Goal: Information Seeking & Learning: Learn about a topic

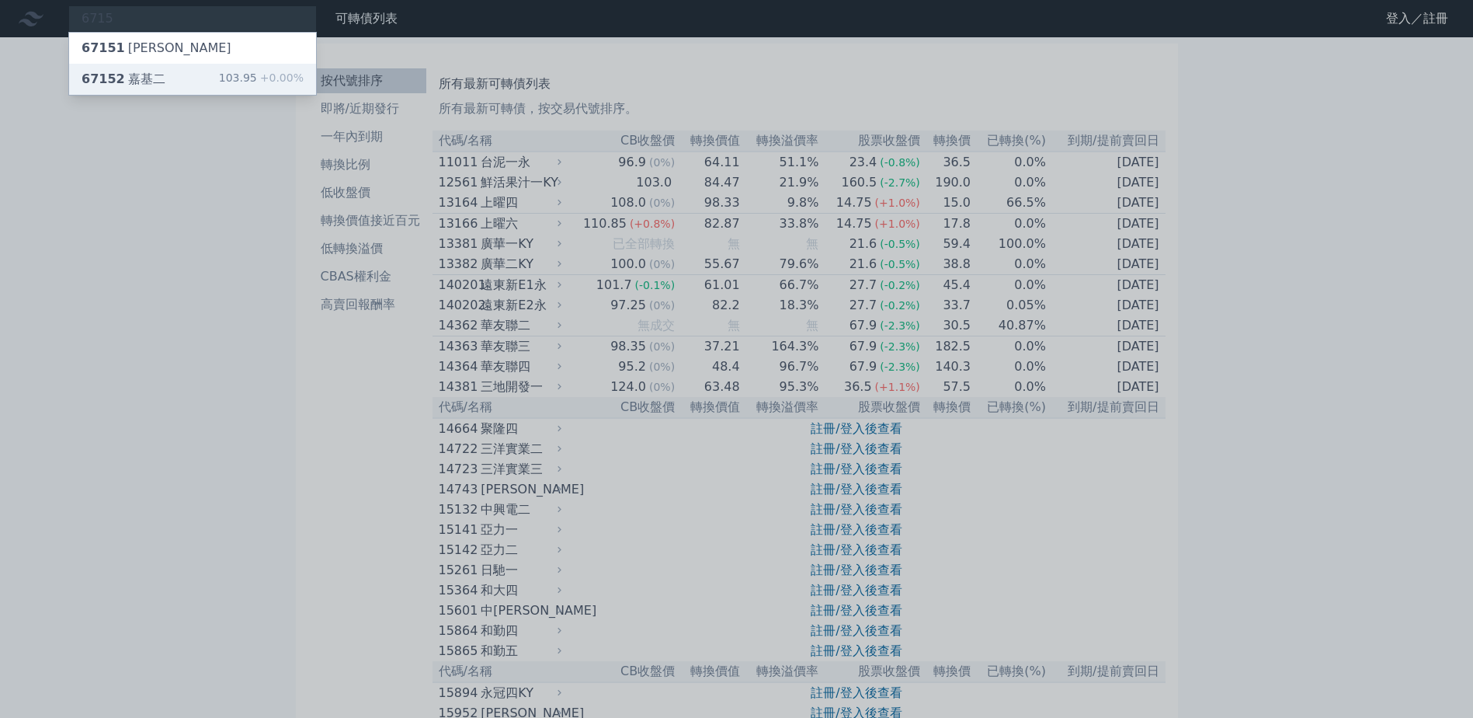
type input "6715"
click at [148, 81] on div "67152 [PERSON_NAME]" at bounding box center [124, 79] width 84 height 19
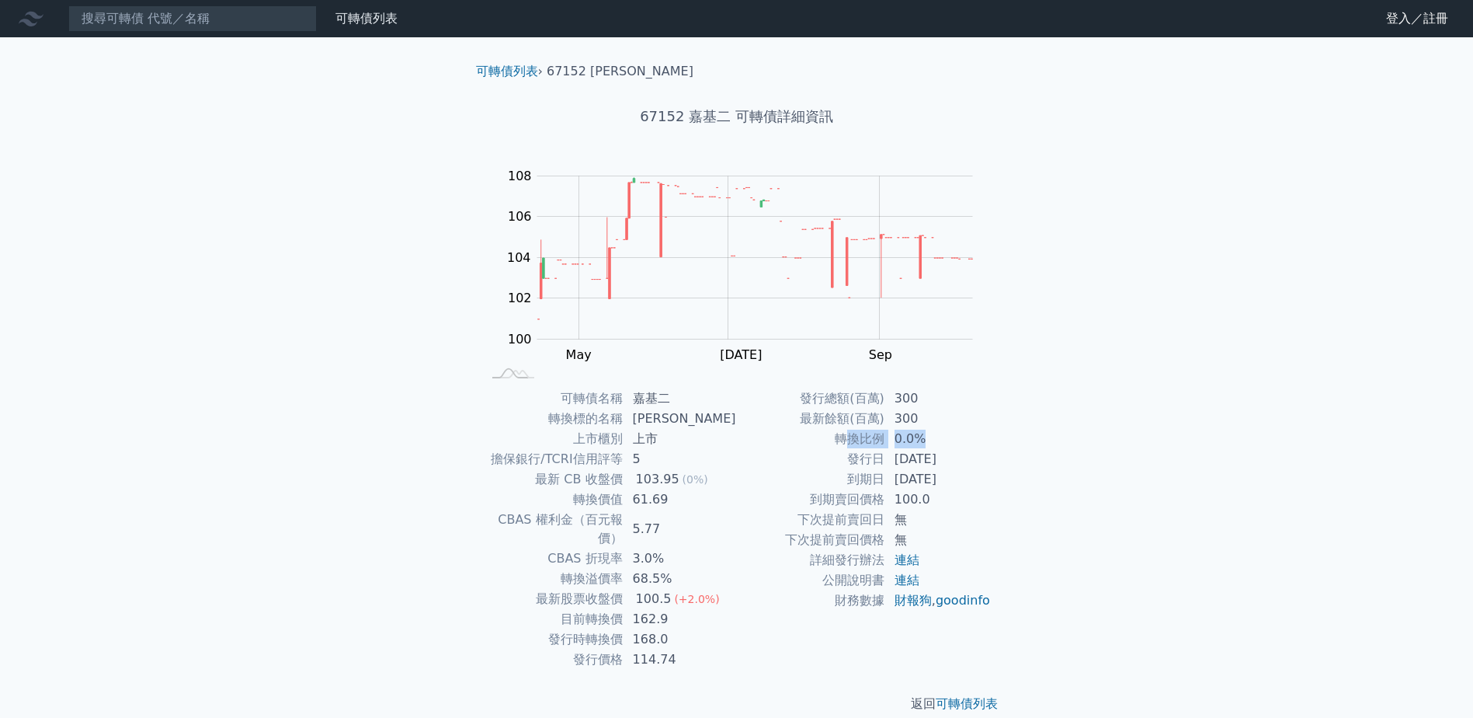
drag, startPoint x: 846, startPoint y: 441, endPoint x: 956, endPoint y: 447, distance: 110.4
click at [956, 447] on tr "轉換比例 0.0%" at bounding box center [864, 439] width 255 height 20
drag, startPoint x: 956, startPoint y: 447, endPoint x: 975, endPoint y: 495, distance: 51.6
click at [972, 495] on td "100.0" at bounding box center [938, 499] width 106 height 20
drag, startPoint x: 801, startPoint y: 400, endPoint x: 928, endPoint y: 420, distance: 128.9
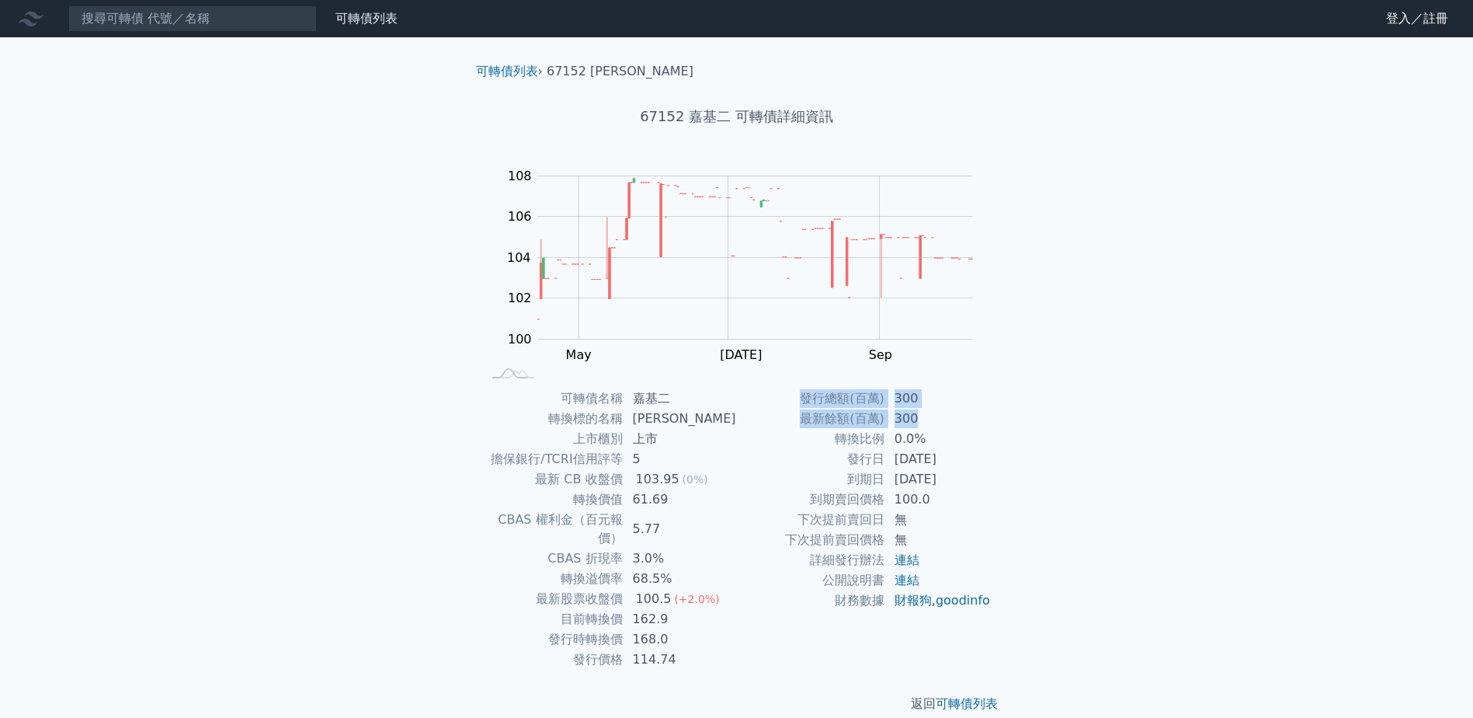
click at [928, 420] on tbody "發行總額(百萬) 300 最新餘額(百萬) 300 轉換比例 0.0% 發行日 [DATE] 到期日 [DATE] 到期賣回價格 100.0 下次提前賣回日 …" at bounding box center [864, 499] width 255 height 222
drag, startPoint x: 928, startPoint y: 420, endPoint x: 980, endPoint y: 478, distance: 78.1
click at [978, 480] on td "[DATE]" at bounding box center [938, 479] width 106 height 20
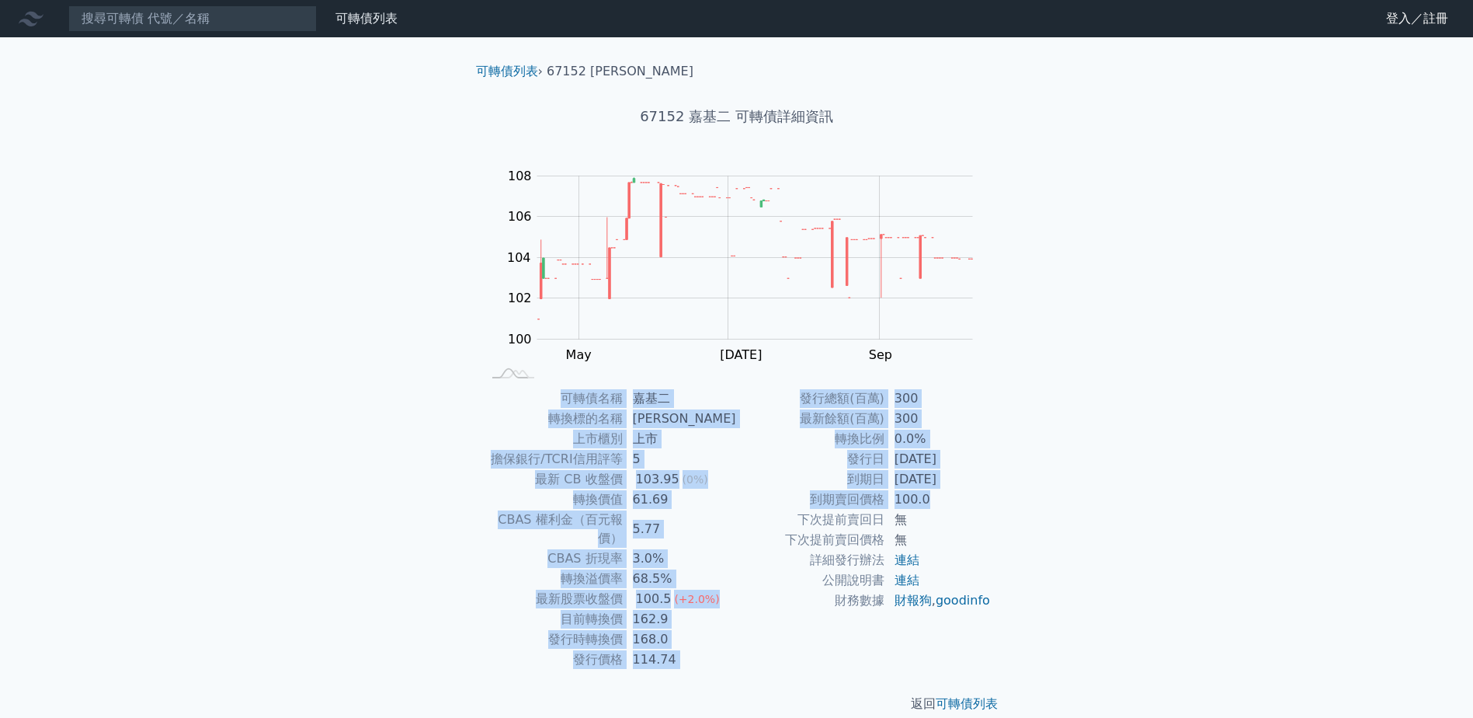
drag, startPoint x: 565, startPoint y: 392, endPoint x: 931, endPoint y: 500, distance: 382.1
click at [931, 500] on div "可轉債名稱 嘉基二 轉換標的名稱 嘉基 上市櫃別 上市 擔保銀行/TCRI信用評等 5 最新 CB 收盤價 103.95 (0%) 轉換價值 61.69 CB…" at bounding box center [737, 528] width 547 height 281
drag, startPoint x: 931, startPoint y: 500, endPoint x: 943, endPoint y: 508, distance: 14.0
click at [946, 508] on td "100.0" at bounding box center [938, 499] width 106 height 20
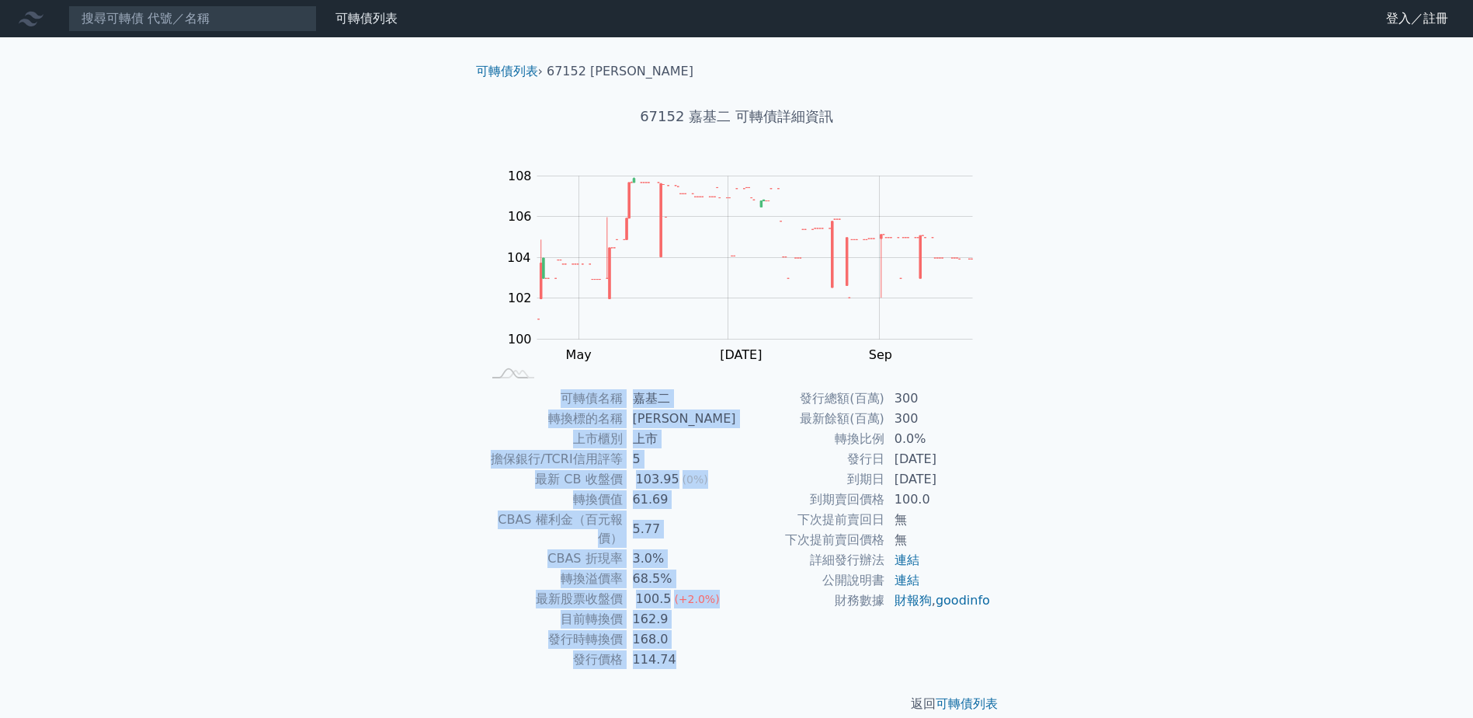
drag, startPoint x: 538, startPoint y: 400, endPoint x: 1017, endPoint y: 627, distance: 530.1
click at [1017, 627] on div "可轉債列表 › 67152 嘉基二 67152 嘉基二 可轉債詳細資訊 Zoom Out 104 96 98 100 102 104 106 108 110 …" at bounding box center [737, 387] width 596 height 700
drag, startPoint x: 1017, startPoint y: 627, endPoint x: 1054, endPoint y: 648, distance: 42.5
click at [1054, 648] on div "可轉債列表 財務數據 可轉債列表 財務數據 登入／註冊 登入／註冊 可轉債列表 › 67152 嘉基二 67152 嘉基二 可轉債詳細資訊 Zoom Out …" at bounding box center [736, 369] width 1473 height 738
drag, startPoint x: 561, startPoint y: 405, endPoint x: 1025, endPoint y: 621, distance: 511.4
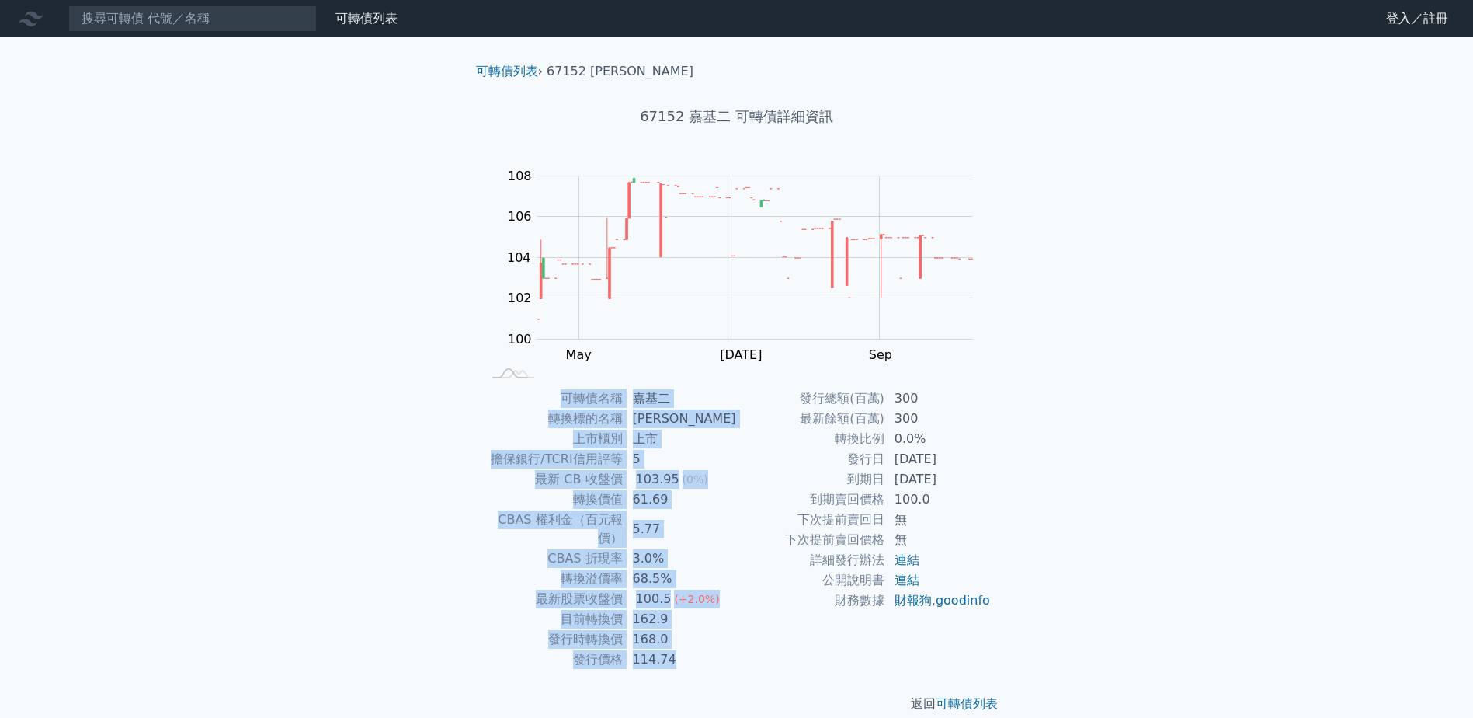
click at [1025, 621] on div "可轉債列表 › 67152 嘉基二 67152 嘉基二 可轉債詳細資訊 Zoom Out 104 96 98 100 102 104 106 108 110 …" at bounding box center [737, 387] width 596 height 700
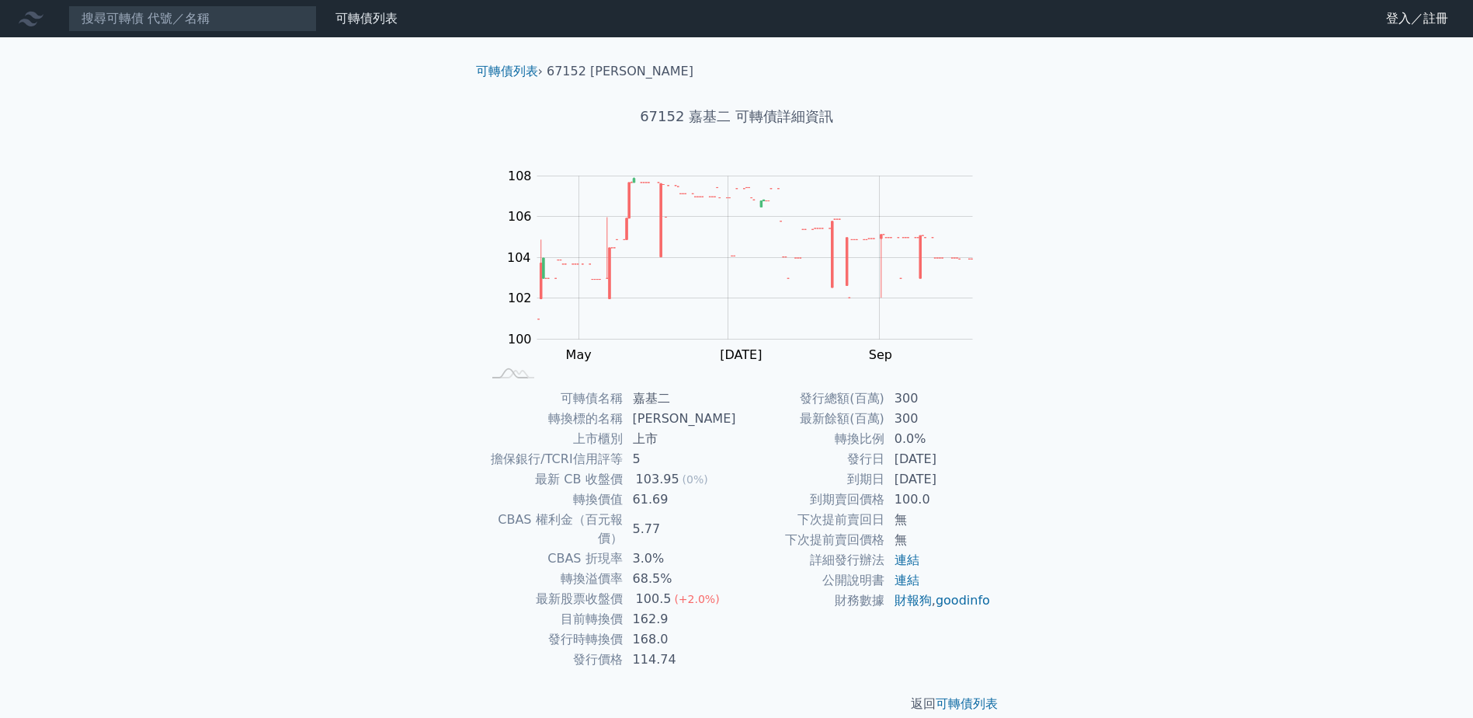
drag, startPoint x: 1025, startPoint y: 621, endPoint x: 1114, endPoint y: 680, distance: 107.0
click at [1100, 662] on div "可轉債列表 財務數據 可轉債列表 財務數據 登入／註冊 登入／註冊 可轉債列表 › 67152 嘉基二 67152 嘉基二 可轉債詳細資訊 Zoom Out …" at bounding box center [736, 369] width 1473 height 738
